Goal: Information Seeking & Learning: Learn about a topic

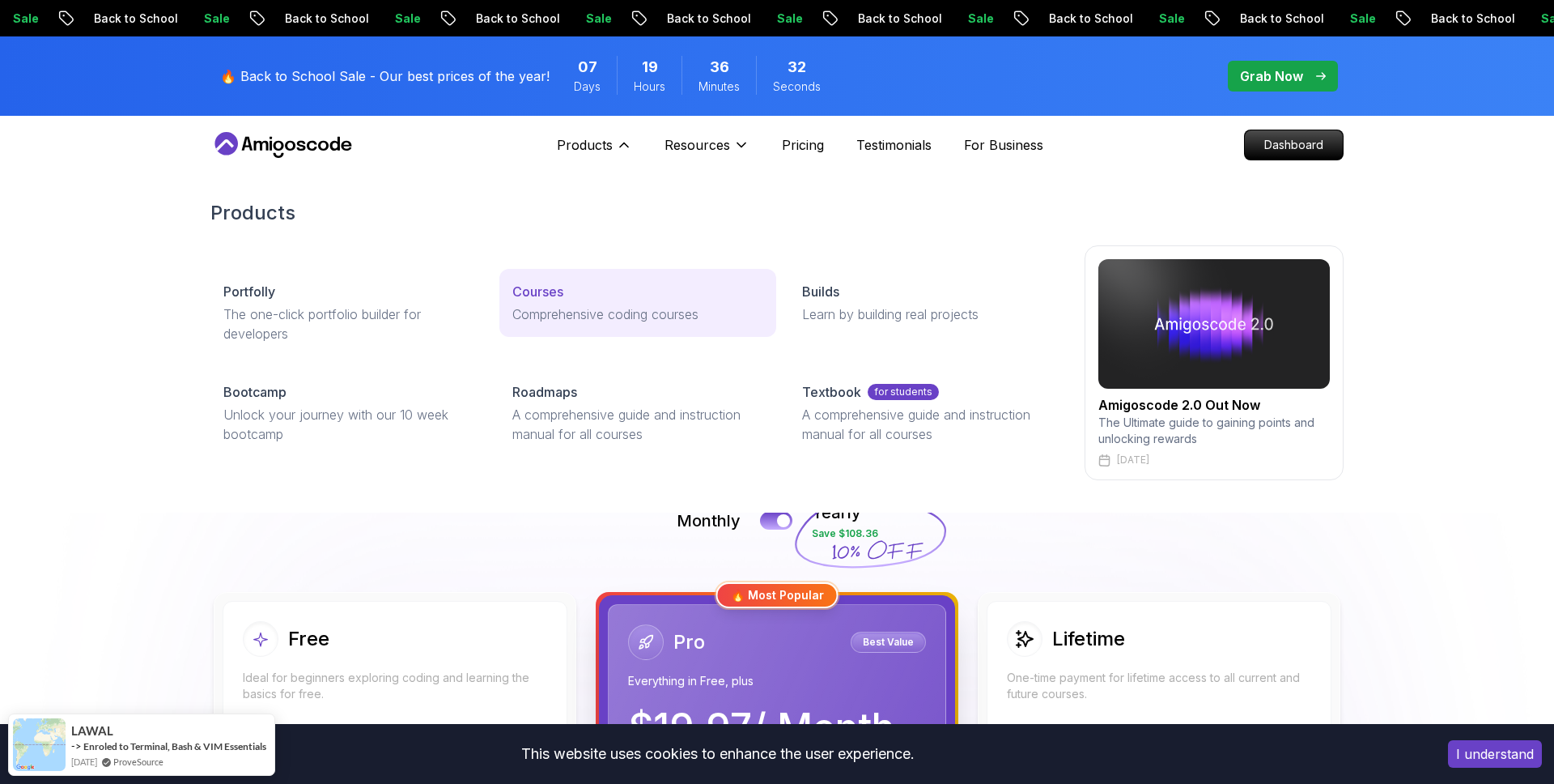
click at [538, 284] on p "Courses" at bounding box center [537, 291] width 51 height 19
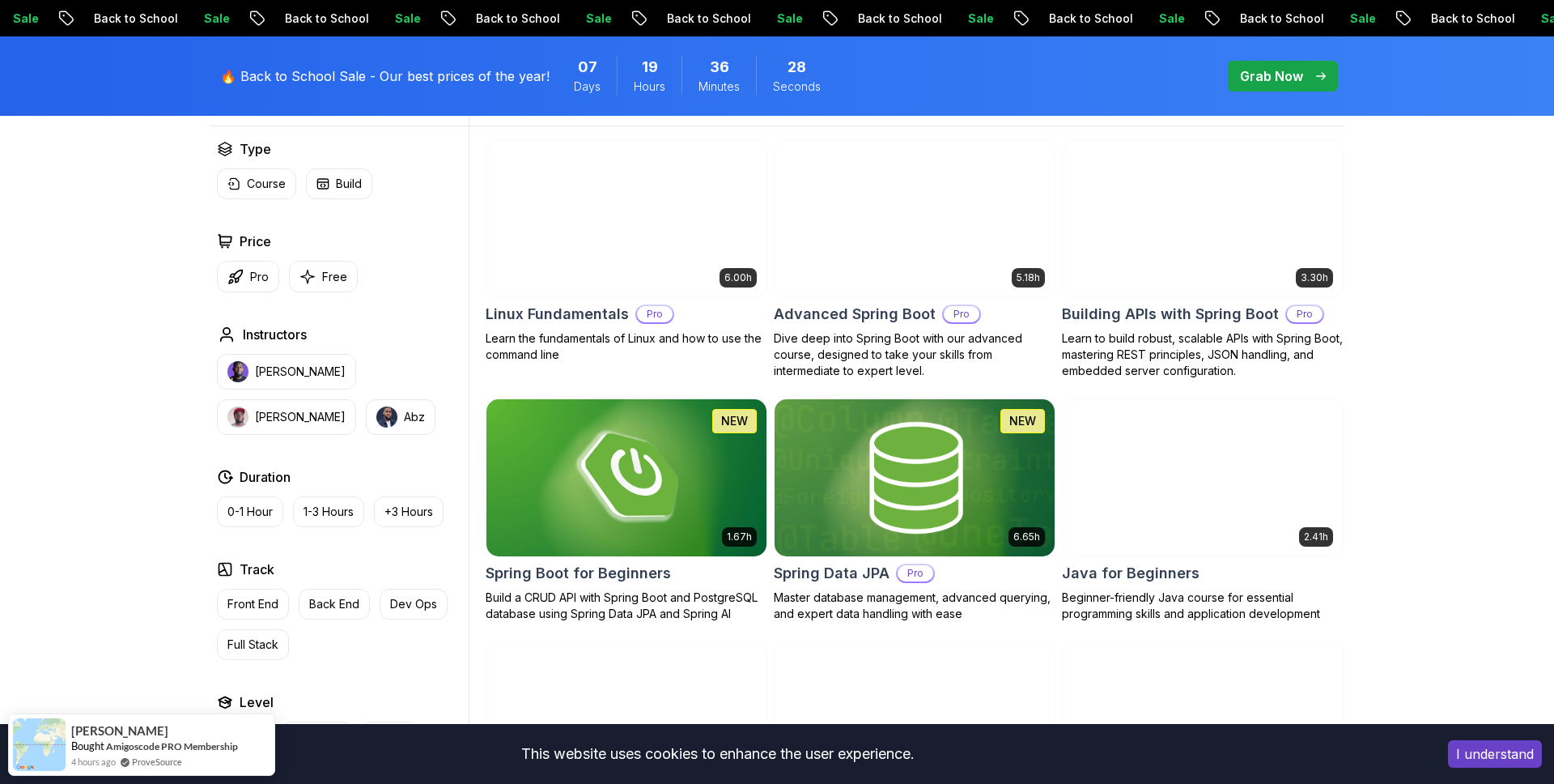
scroll to position [509, 0]
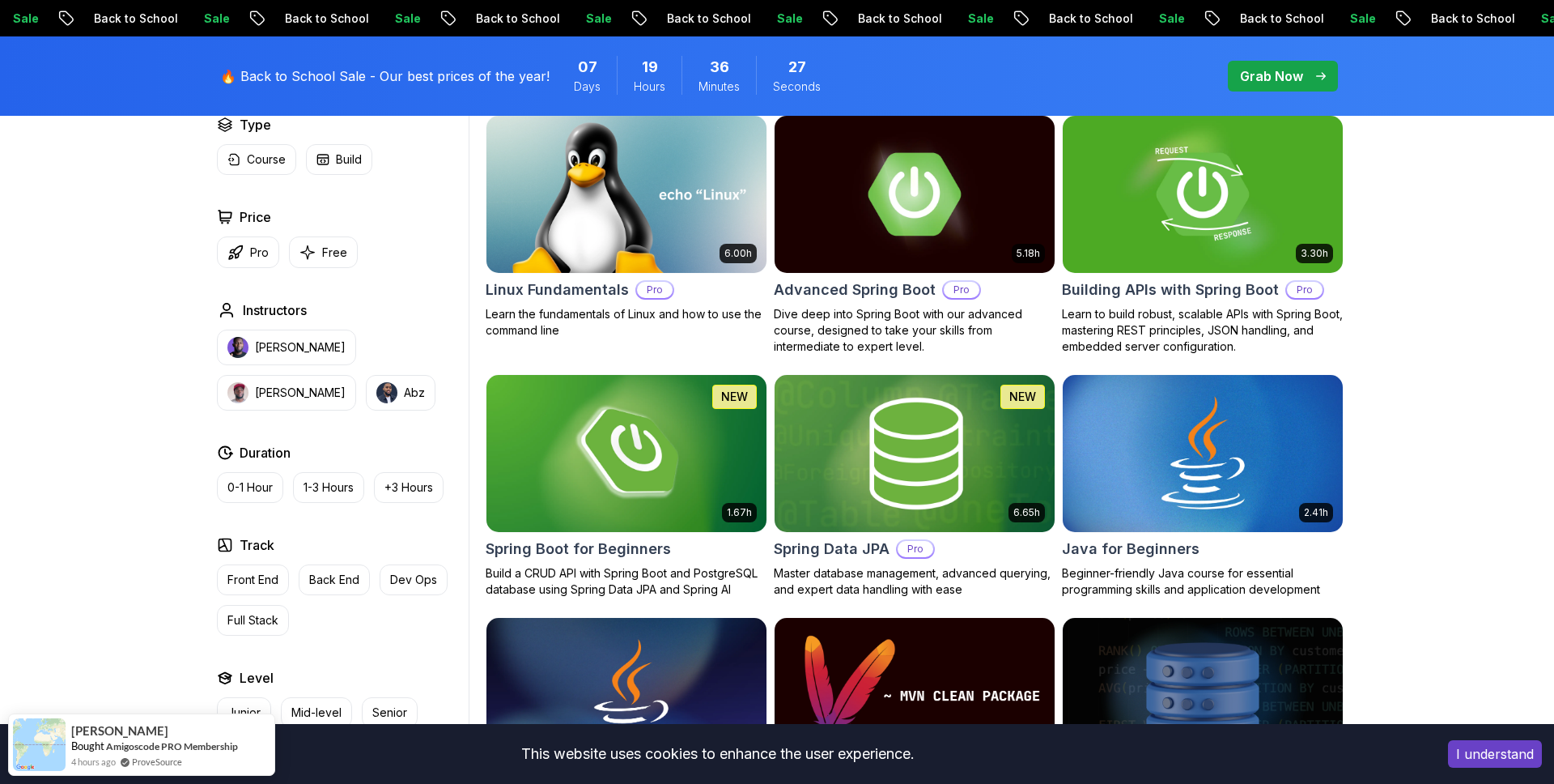
click at [934, 444] on img at bounding box center [915, 453] width 294 height 164
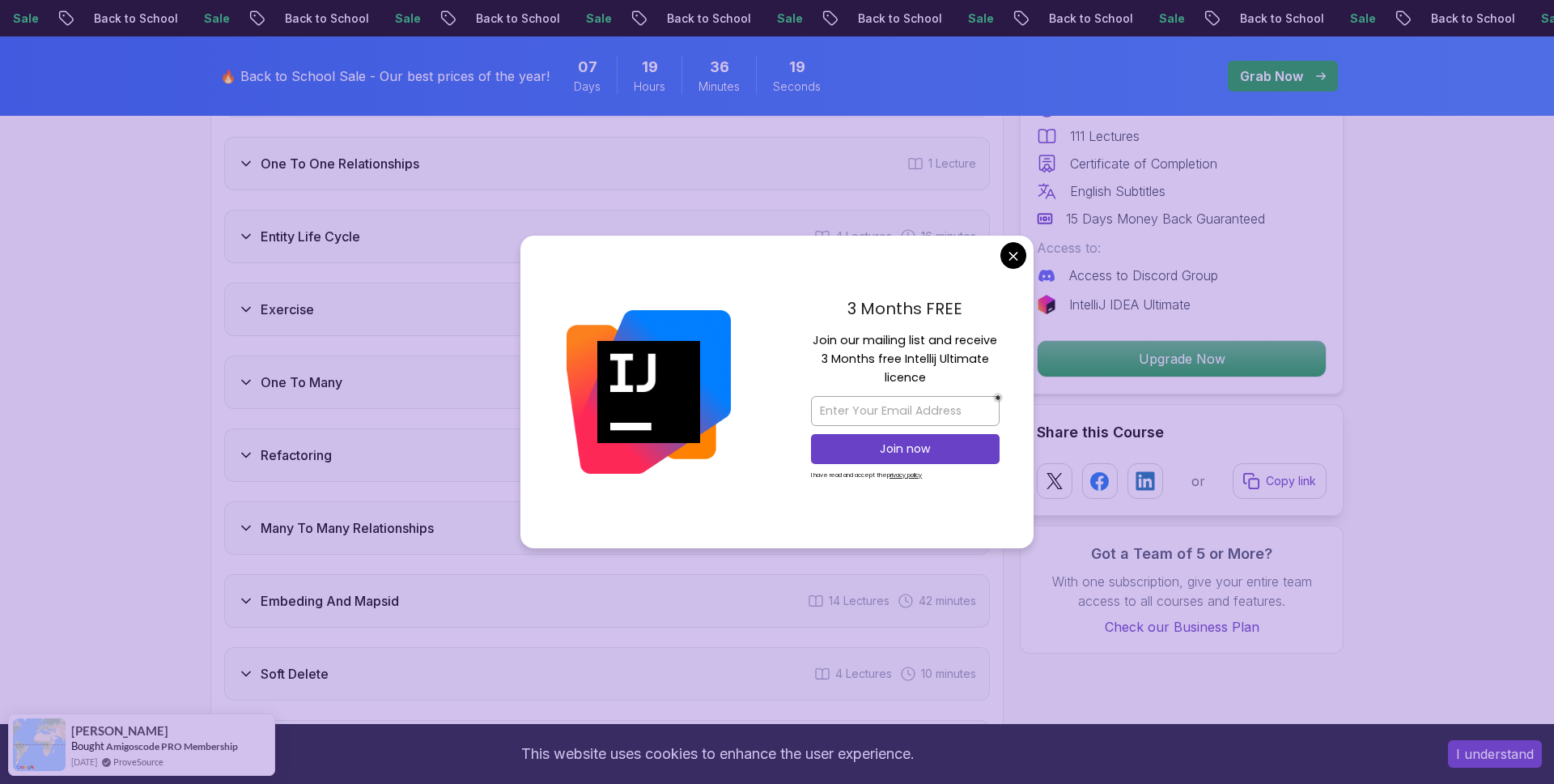
scroll to position [2754, 0]
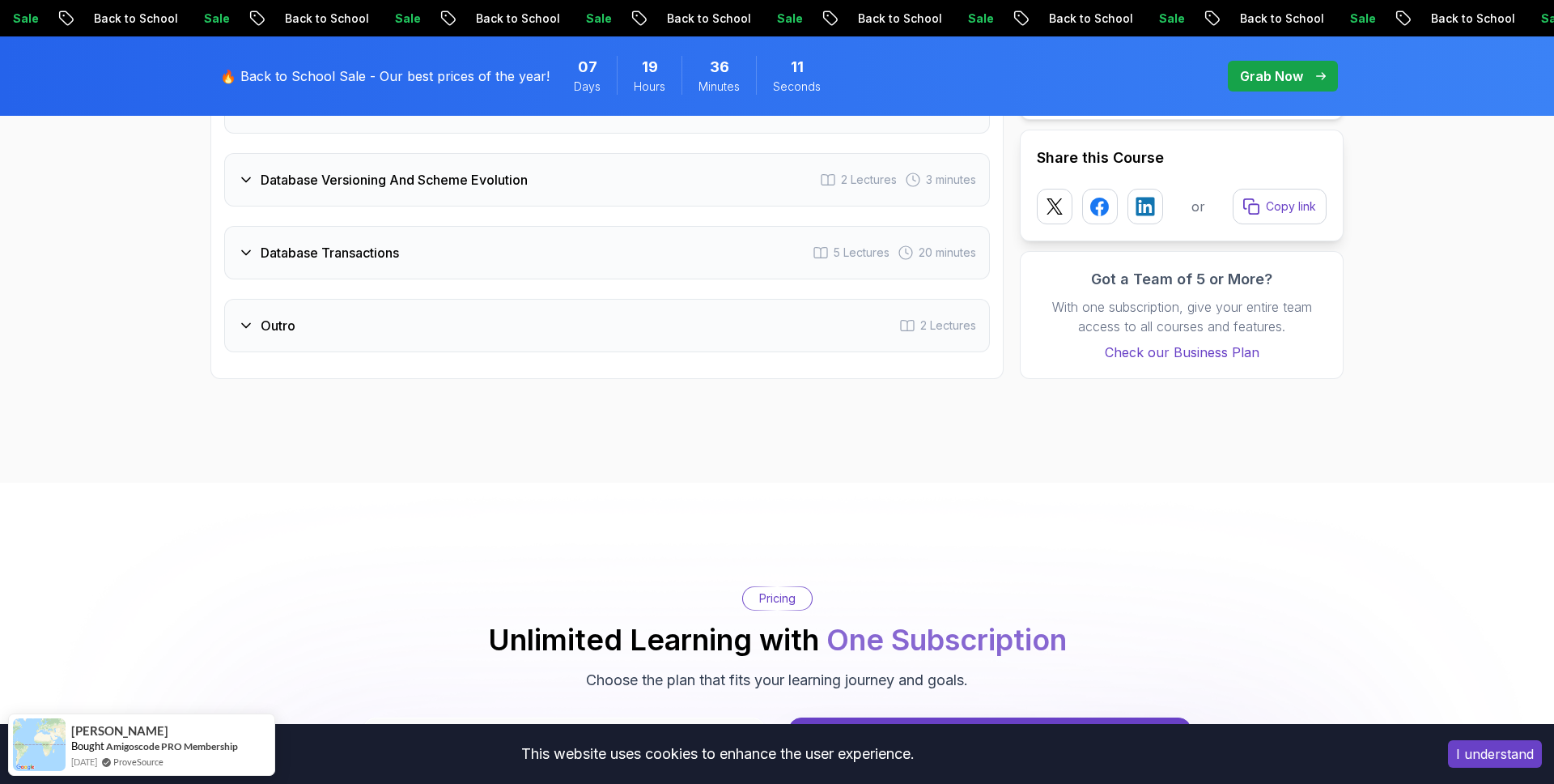
scroll to position [3402, 0]
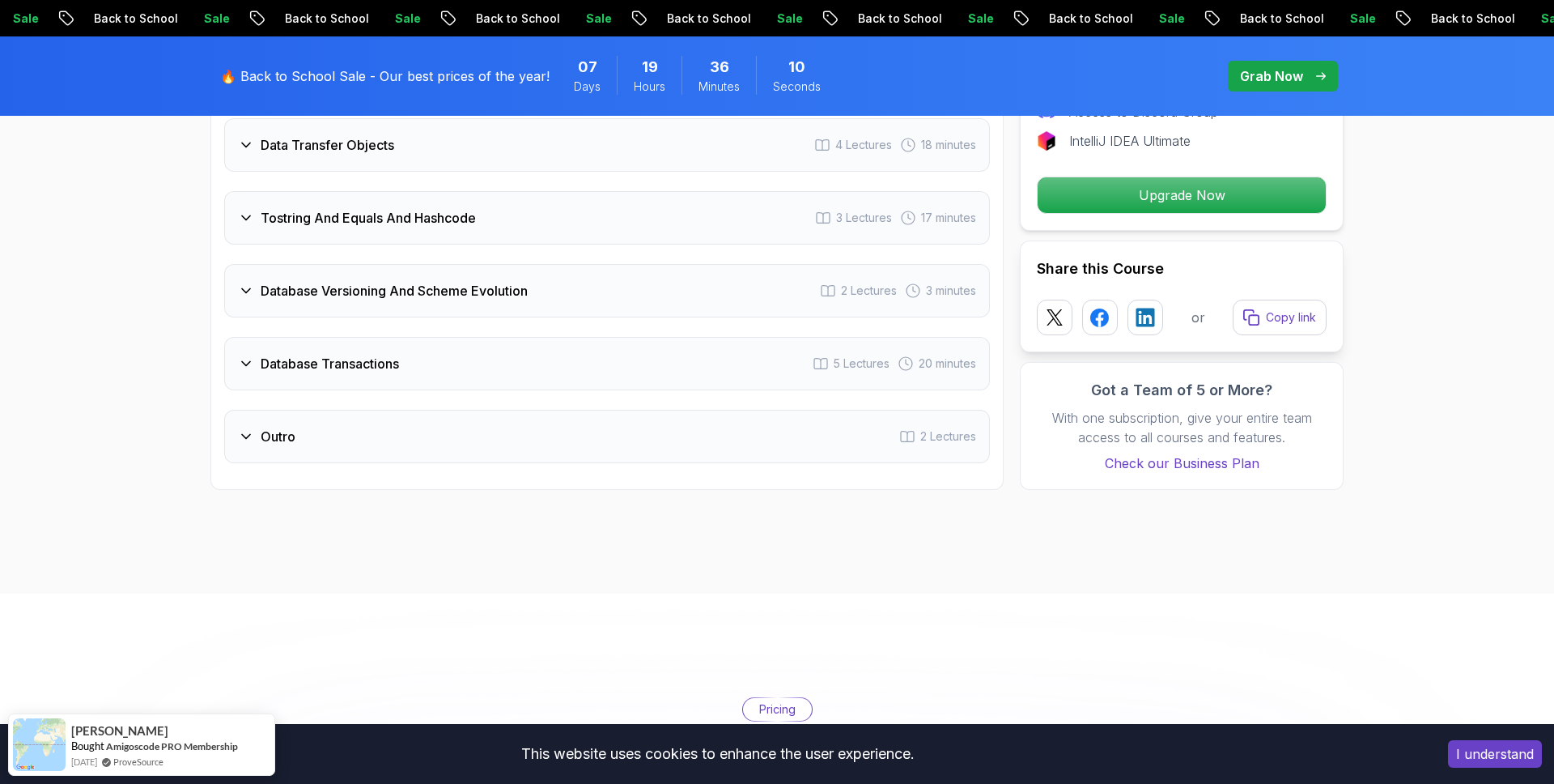
click at [391, 354] on h3 "Database Transactions" at bounding box center [329, 363] width 138 height 19
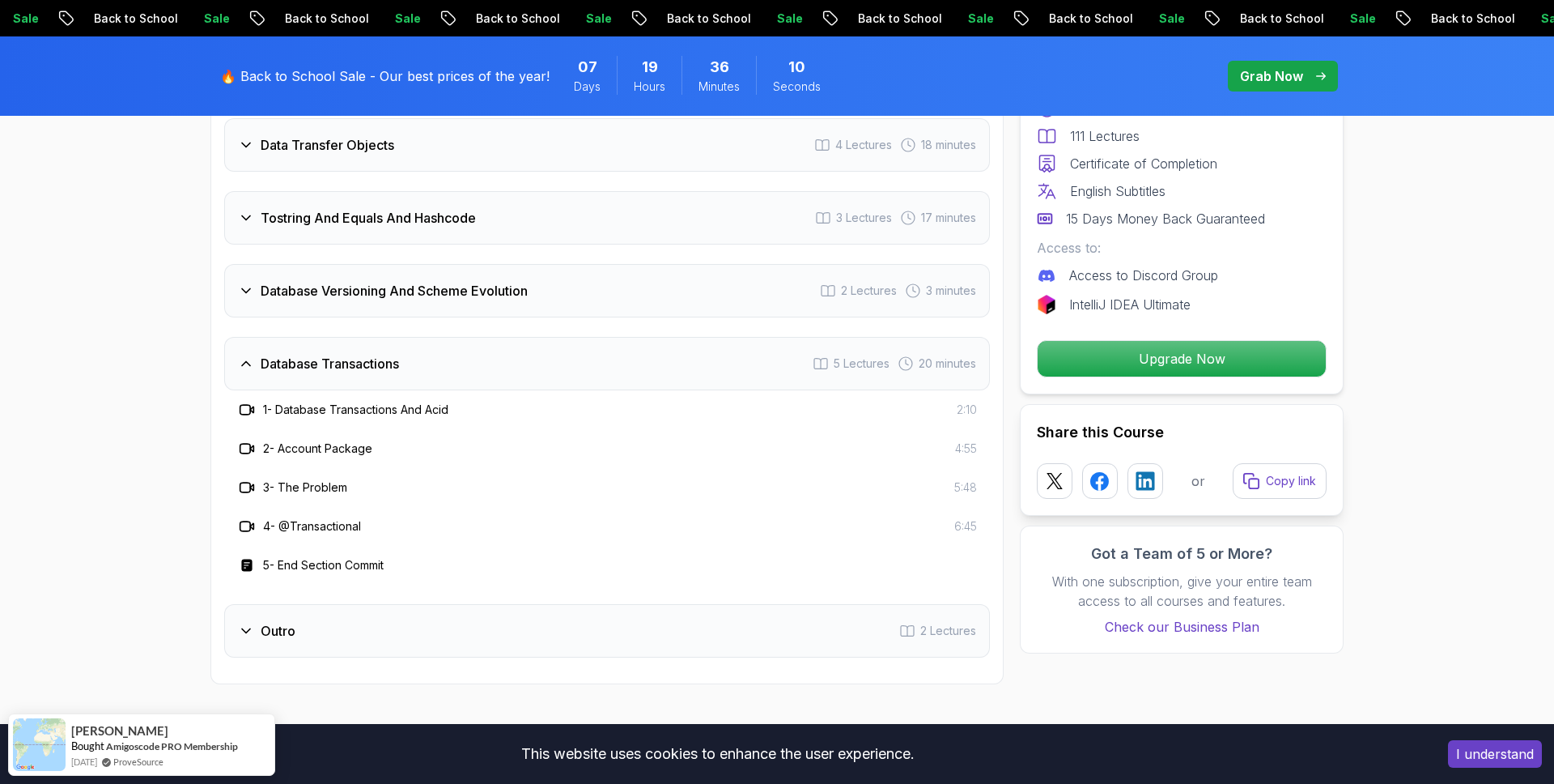
click at [391, 354] on h3 "Database Transactions" at bounding box center [329, 363] width 138 height 19
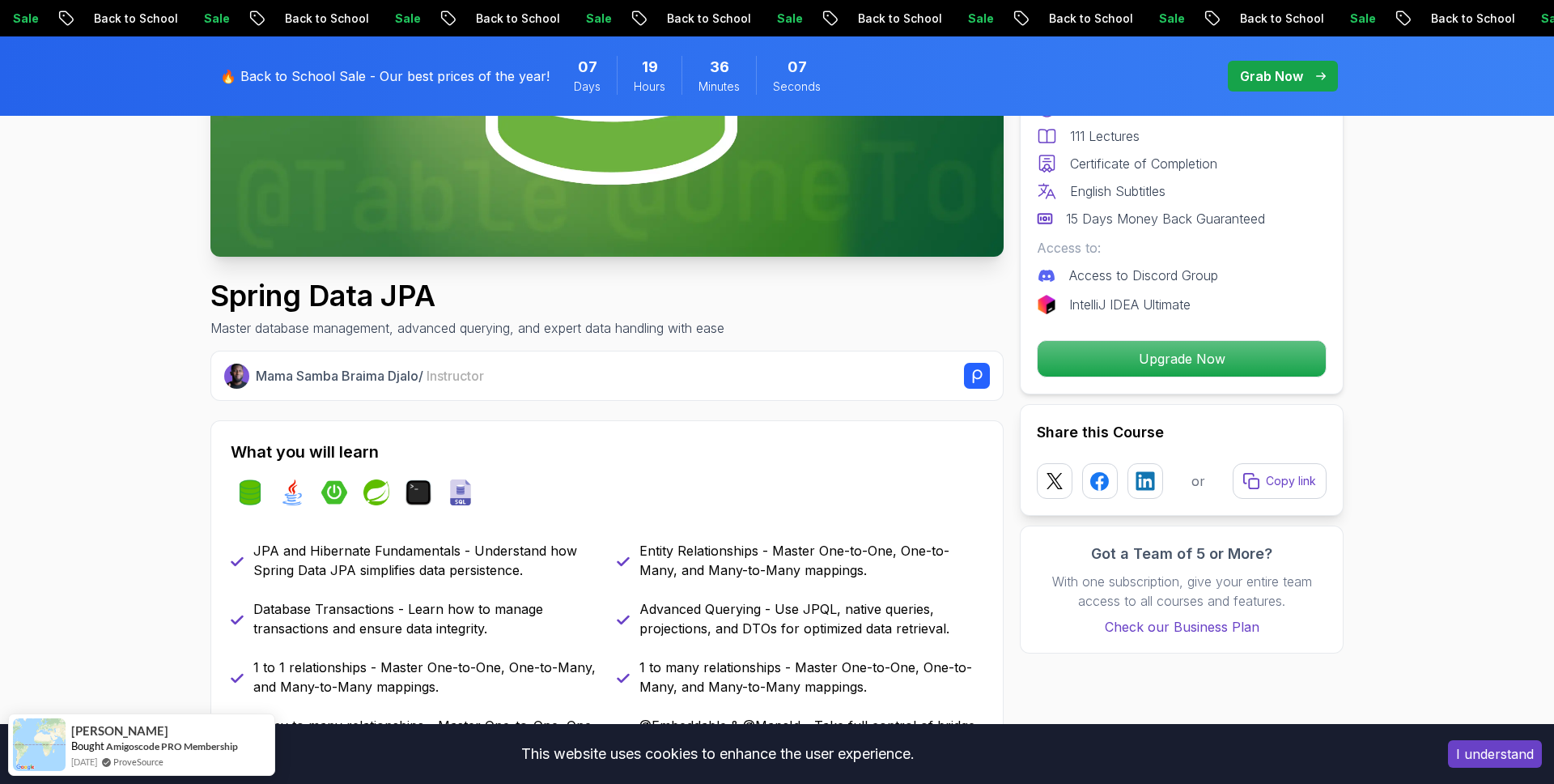
scroll to position [0, 0]
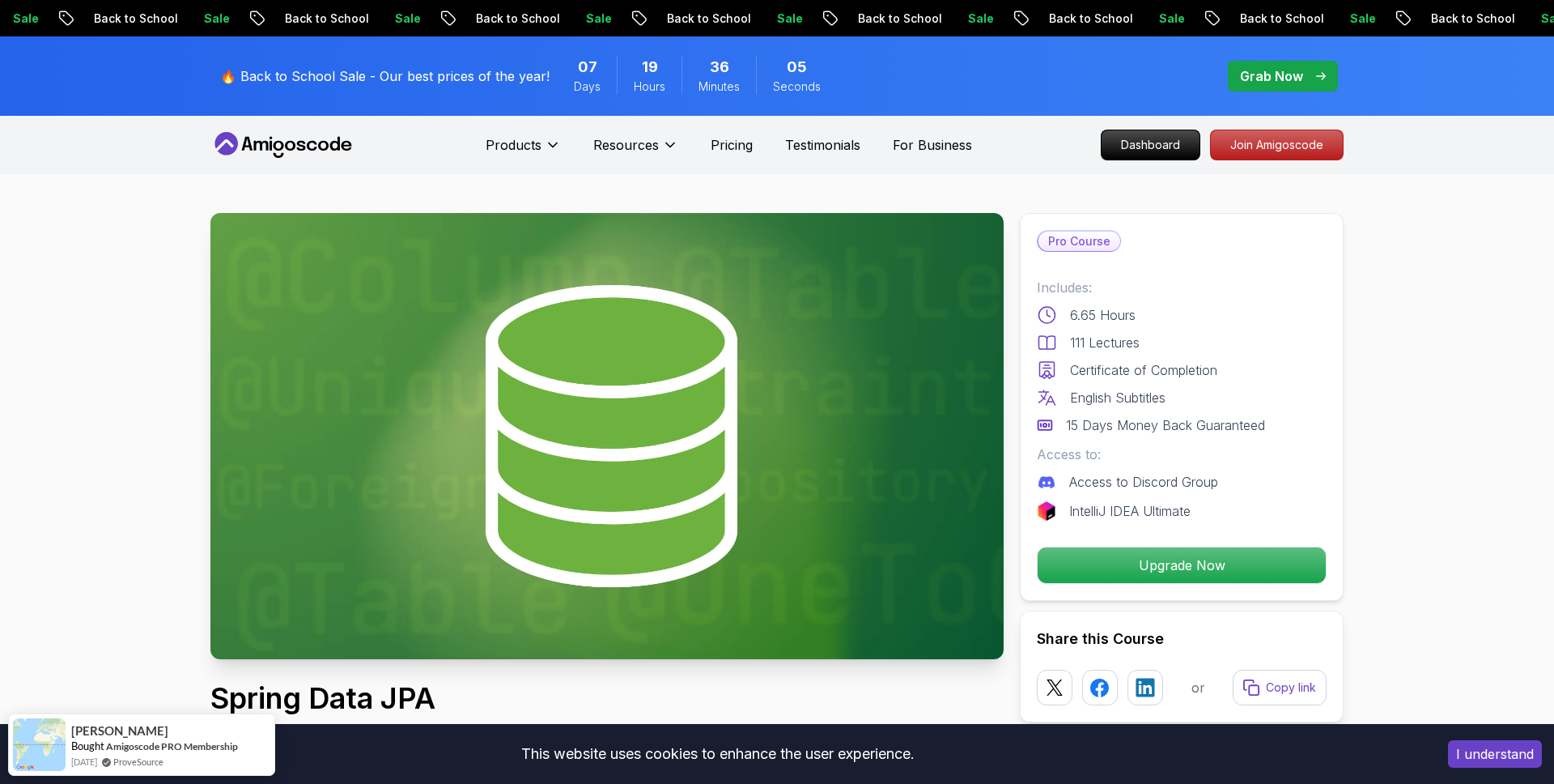
click at [262, 145] on icon at bounding box center [283, 144] width 146 height 26
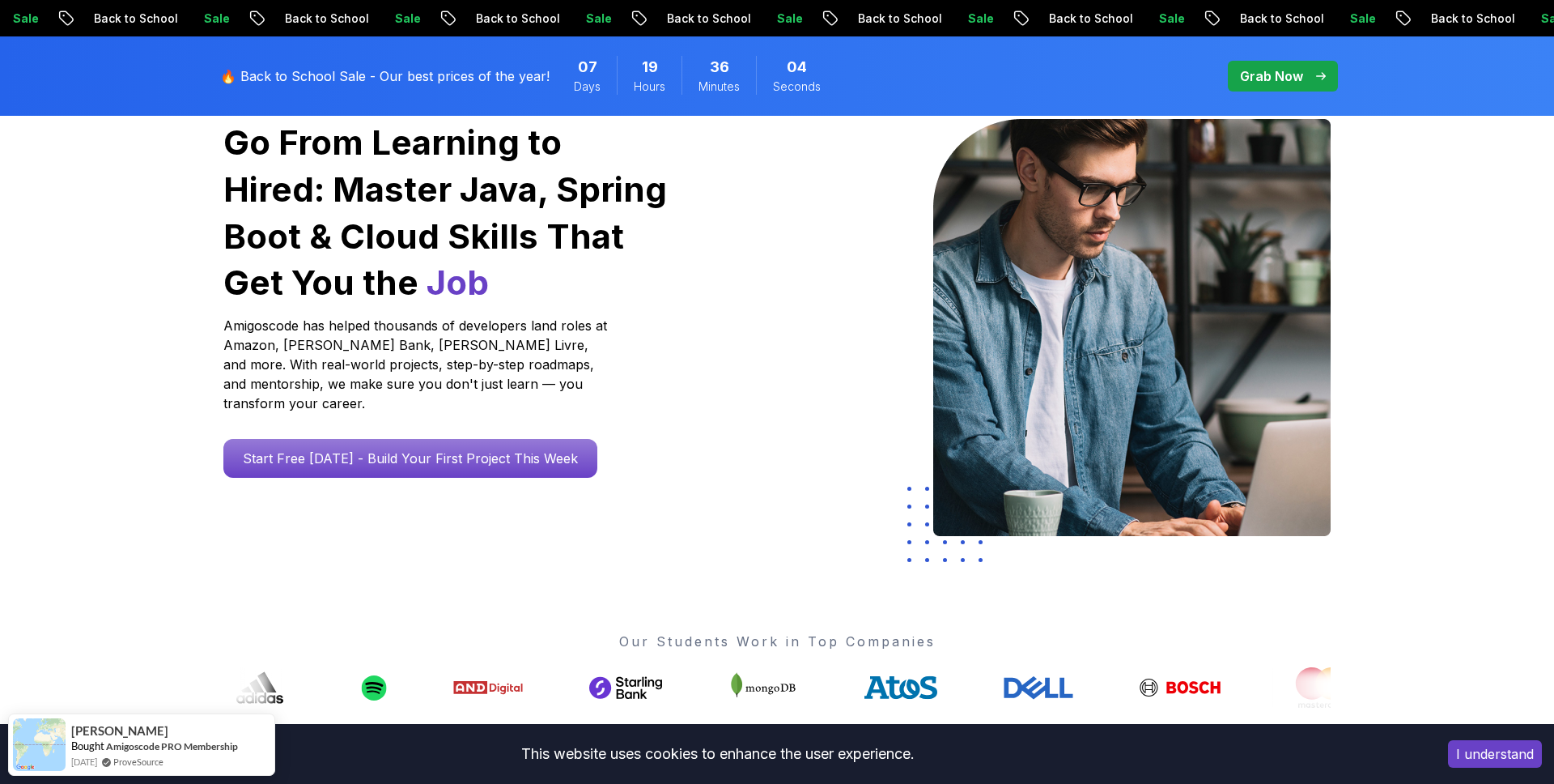
scroll to position [175, 0]
